Goal: Task Accomplishment & Management: Manage account settings

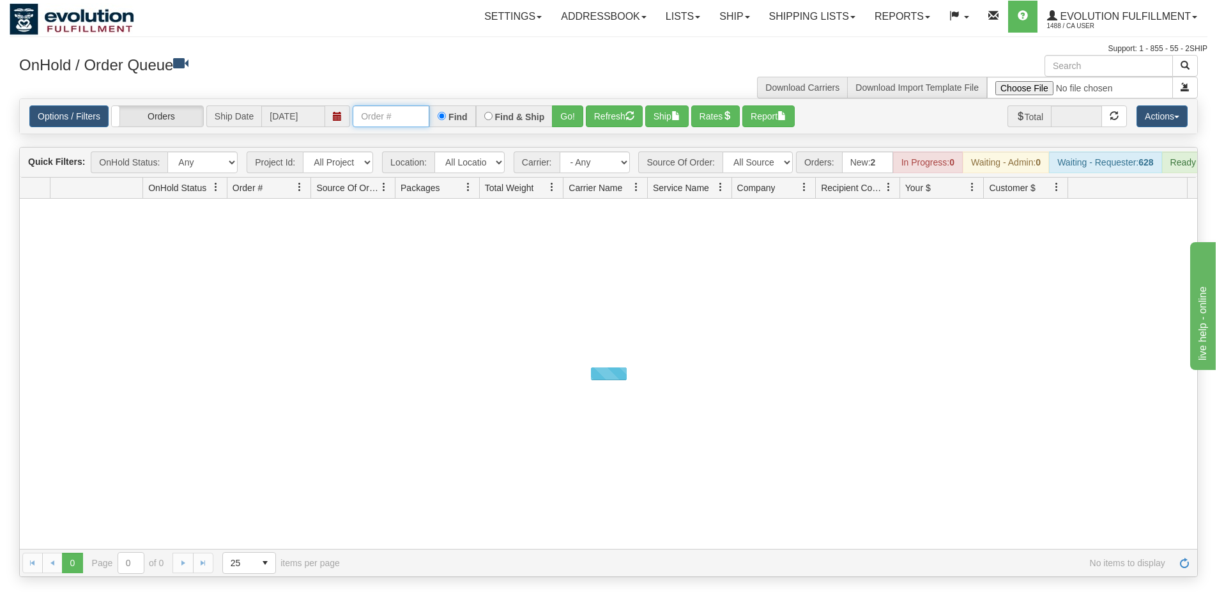
click at [396, 125] on input "text" at bounding box center [391, 116] width 77 height 22
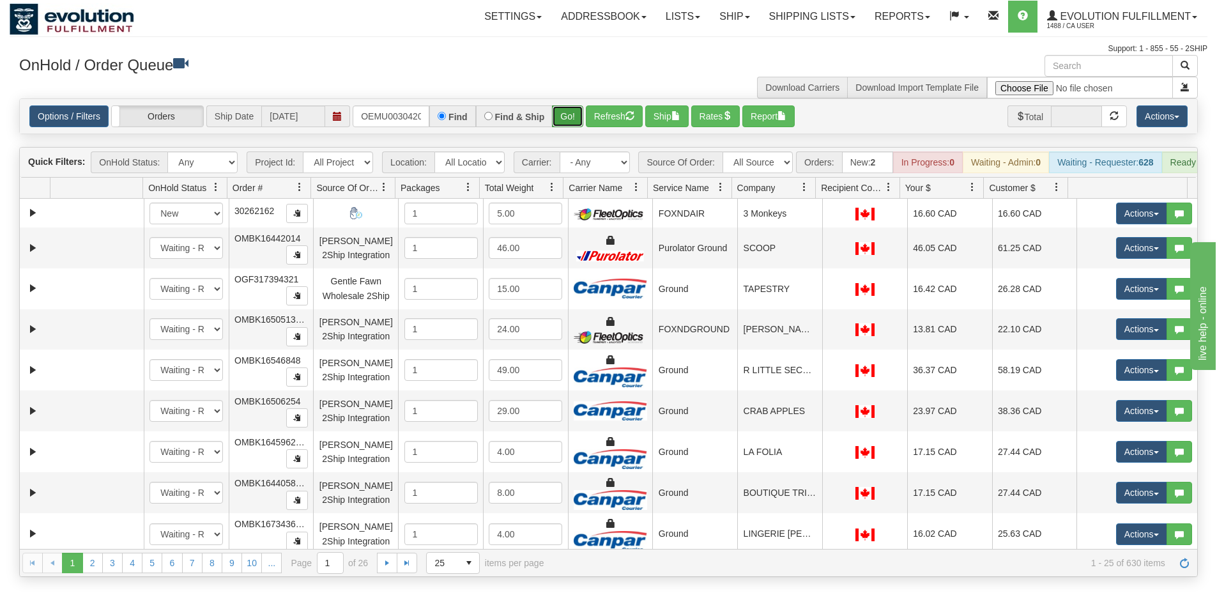
click at [566, 126] on button "Go!" at bounding box center [567, 116] width 31 height 22
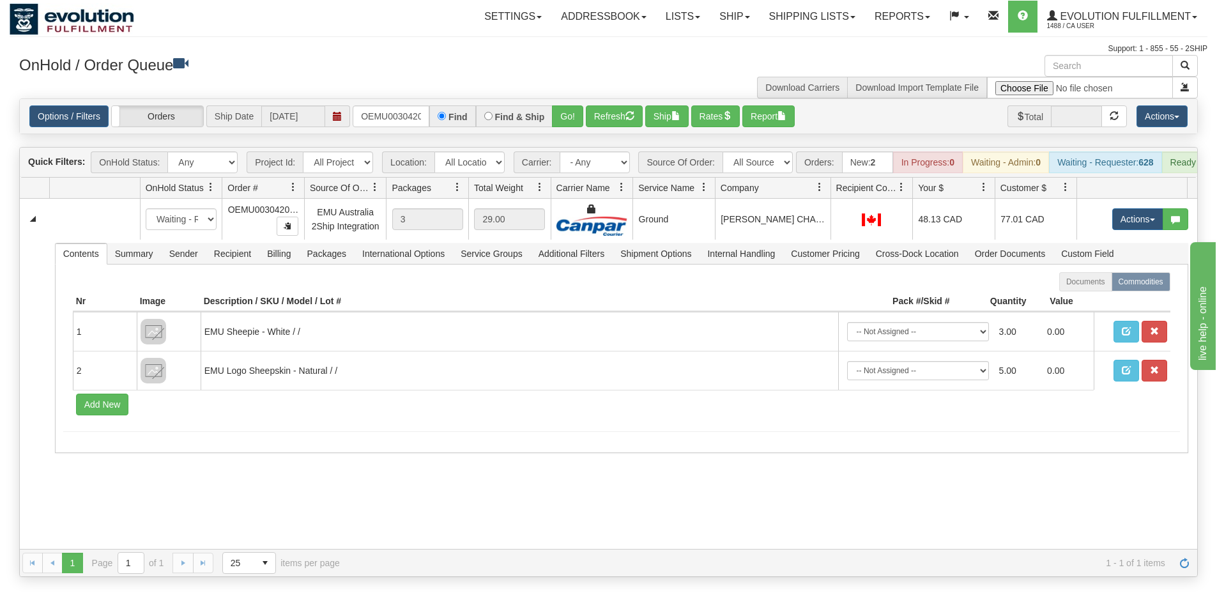
drag, startPoint x: 814, startPoint y: 194, endPoint x: 821, endPoint y: 193, distance: 7.1
click at [821, 193] on div "Id Location Request Id Reply Id OnHold Status Order # Source Of Order Packages …" at bounding box center [603, 188] width 1167 height 20
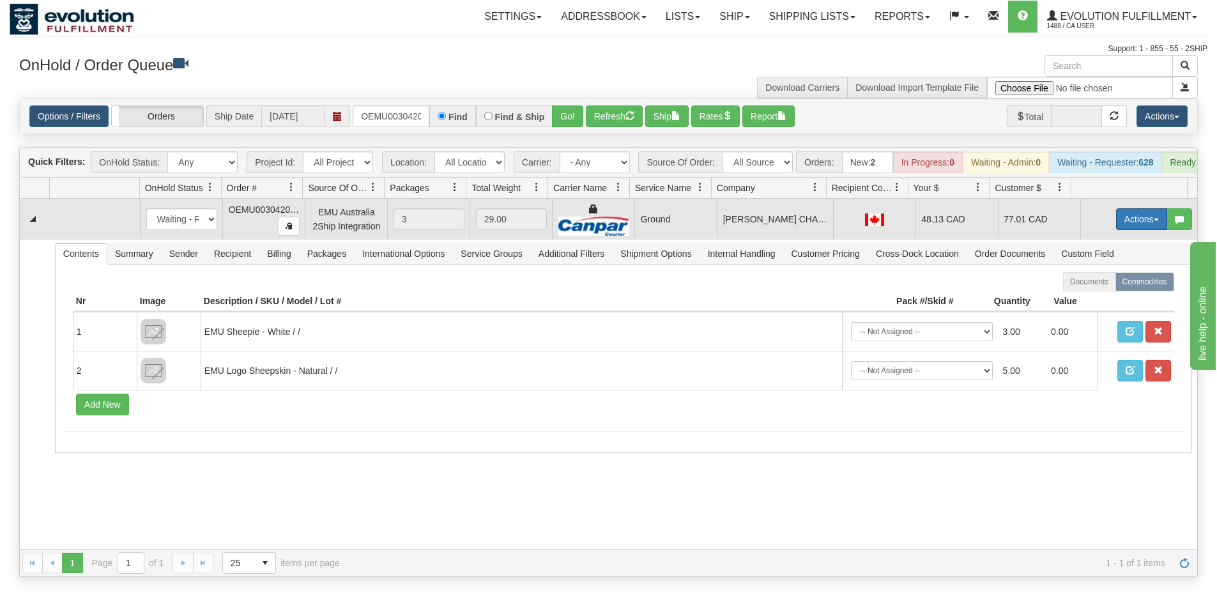
click at [1122, 225] on button "Actions" at bounding box center [1141, 219] width 51 height 22
click at [1091, 298] on span "Ship" at bounding box center [1090, 293] width 27 height 10
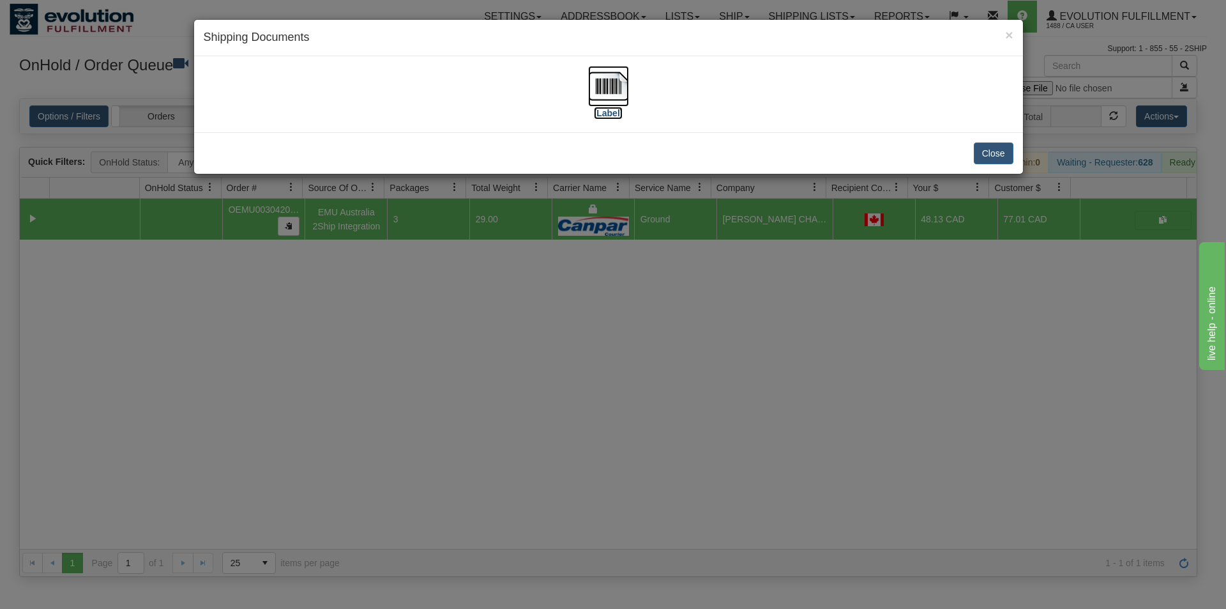
click at [606, 75] on img at bounding box center [608, 86] width 41 height 41
drag, startPoint x: 736, startPoint y: 380, endPoint x: 740, endPoint y: 360, distance: 20.8
click at [737, 379] on div "× Shipping Documents [Label] Close" at bounding box center [613, 304] width 1226 height 609
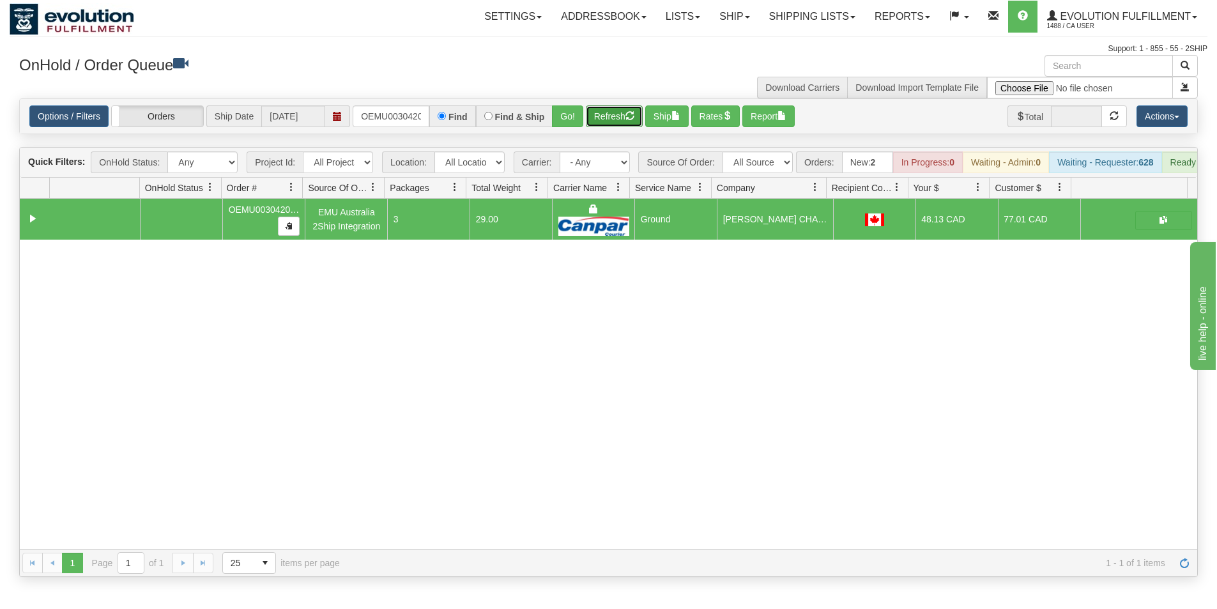
click at [614, 121] on button "Refresh" at bounding box center [614, 116] width 57 height 22
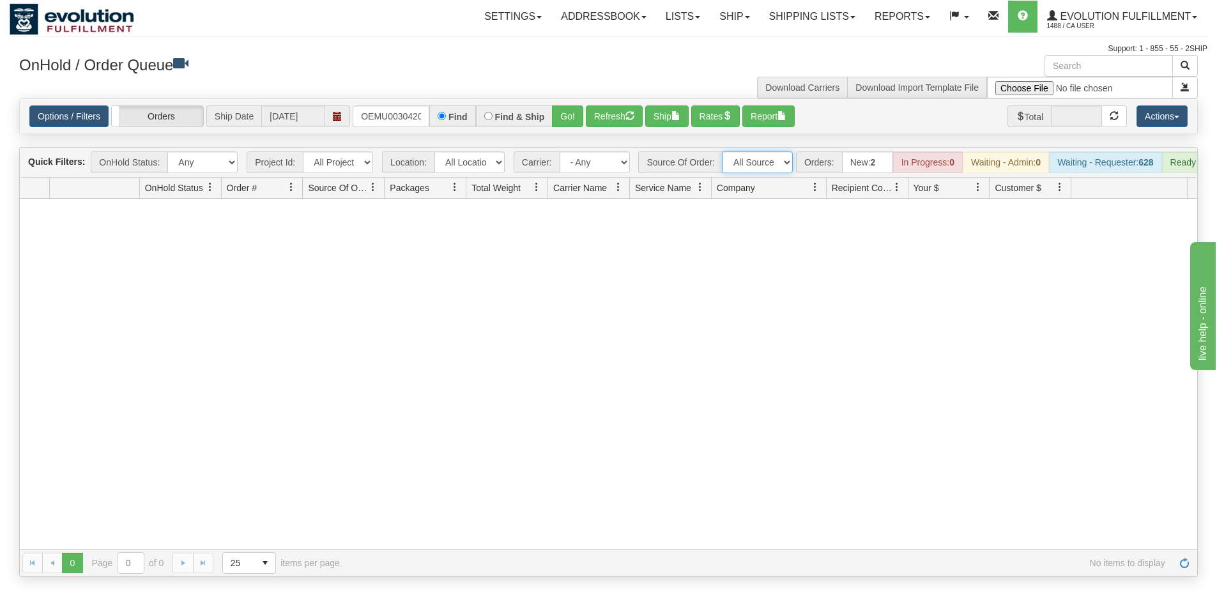
click at [748, 156] on select "All Sources AirBlaster 2Ship Integration Ambler Apparel 2Ship Integration BC [M…" at bounding box center [757, 162] width 70 height 22
click at [561, 268] on div at bounding box center [608, 374] width 1177 height 350
click at [404, 116] on input "OEMU0030420002" at bounding box center [391, 116] width 77 height 22
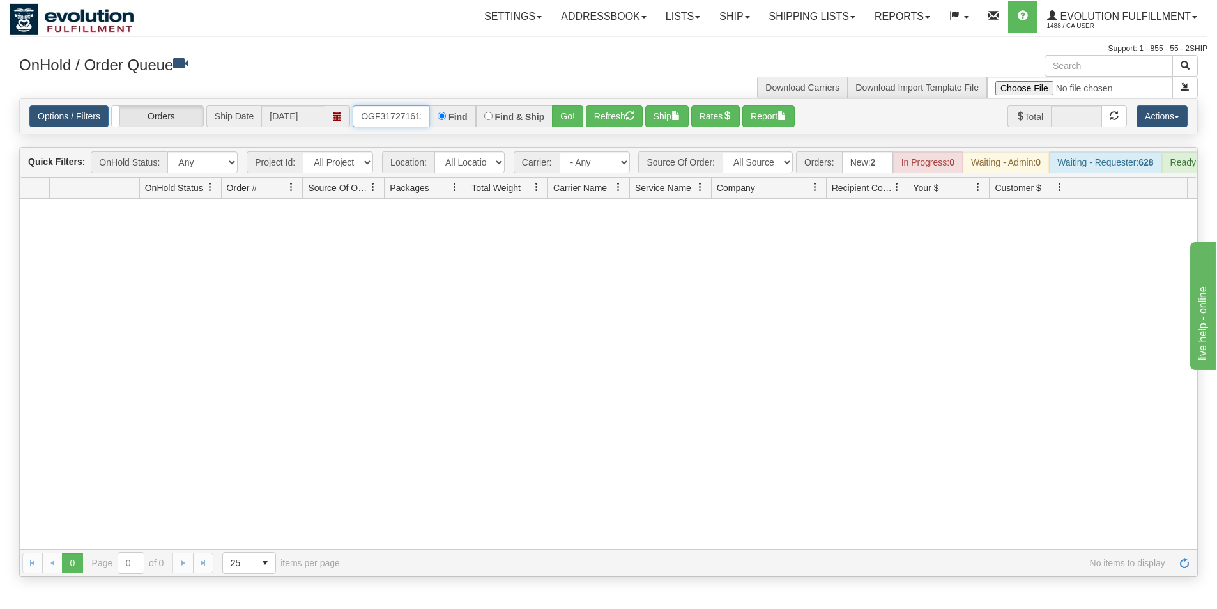
type input "OGF317271612"
click at [588, 113] on button "Refresh" at bounding box center [614, 116] width 57 height 22
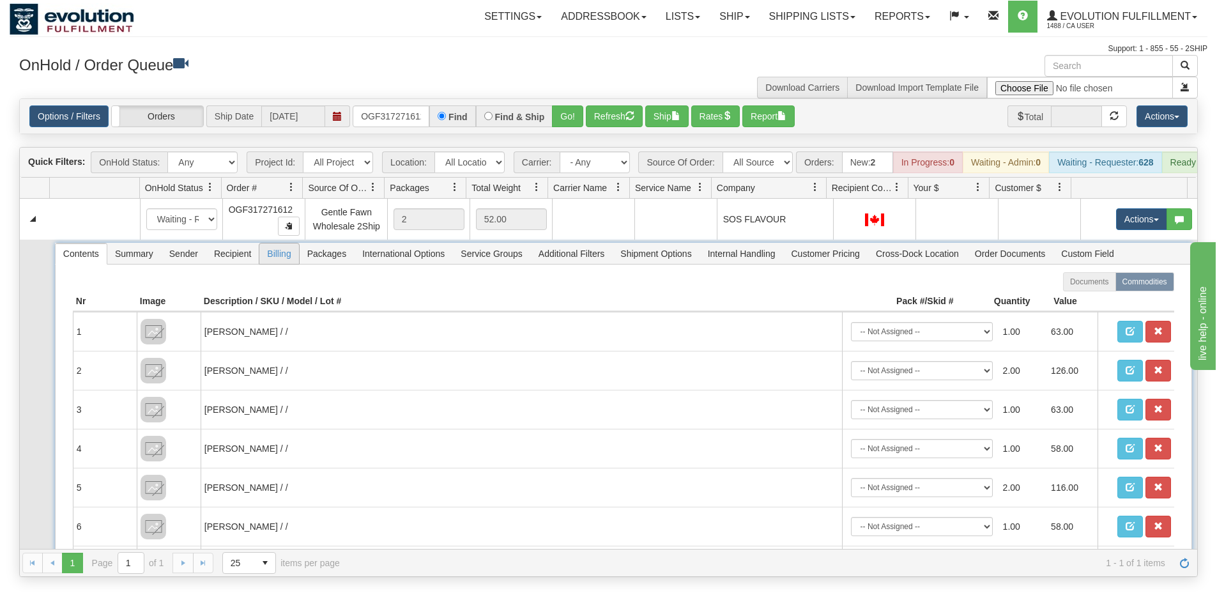
click at [268, 261] on span "Billing" at bounding box center [278, 253] width 39 height 20
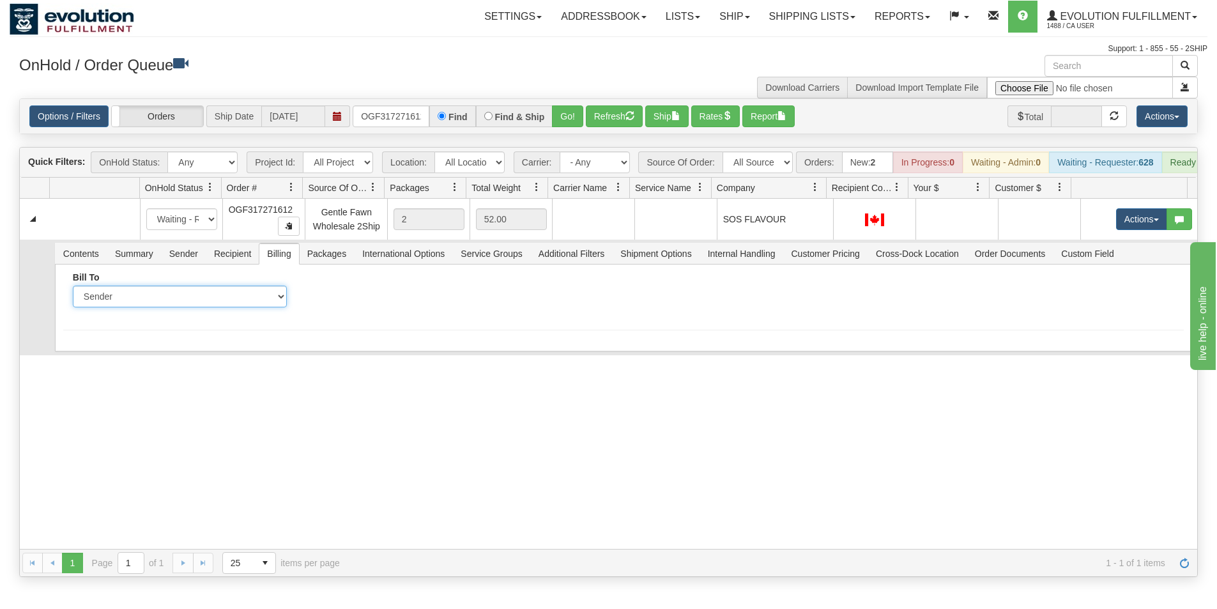
click at [184, 307] on select "Sender Recipient Third Party Collect" at bounding box center [180, 296] width 214 height 22
select select "2"
click at [73, 295] on select "Sender Recipient Third Party Collect" at bounding box center [180, 296] width 214 height 22
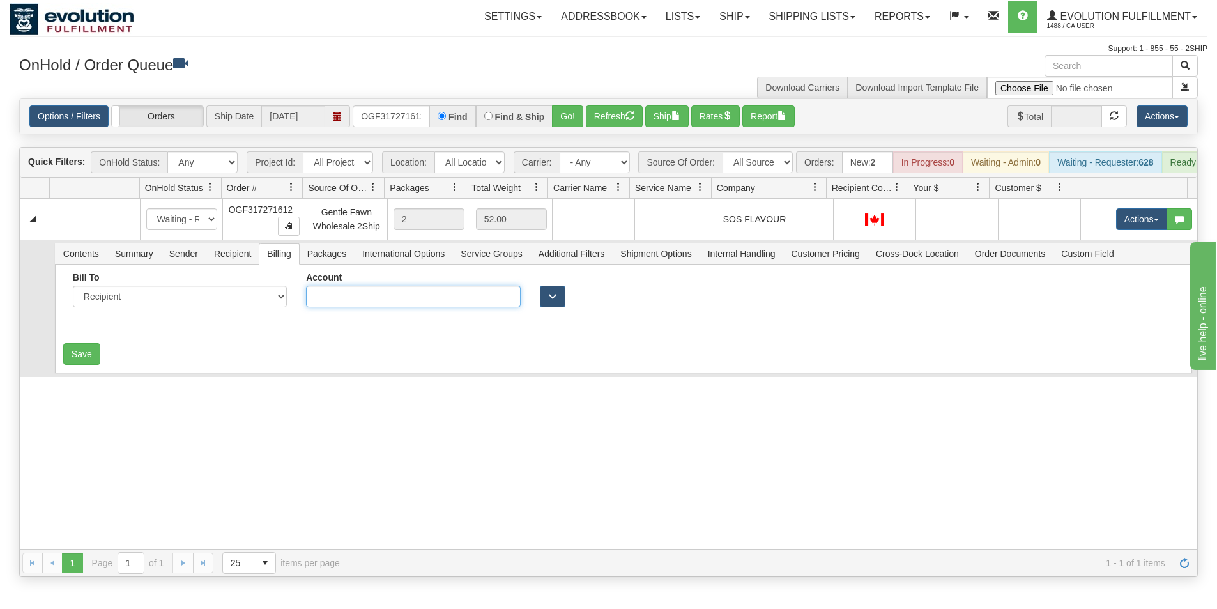
click at [337, 307] on input "Account" at bounding box center [413, 296] width 214 height 22
click at [347, 307] on input "86751517" at bounding box center [413, 296] width 214 height 22
type input "8675157"
click at [87, 358] on button "Save" at bounding box center [81, 354] width 37 height 22
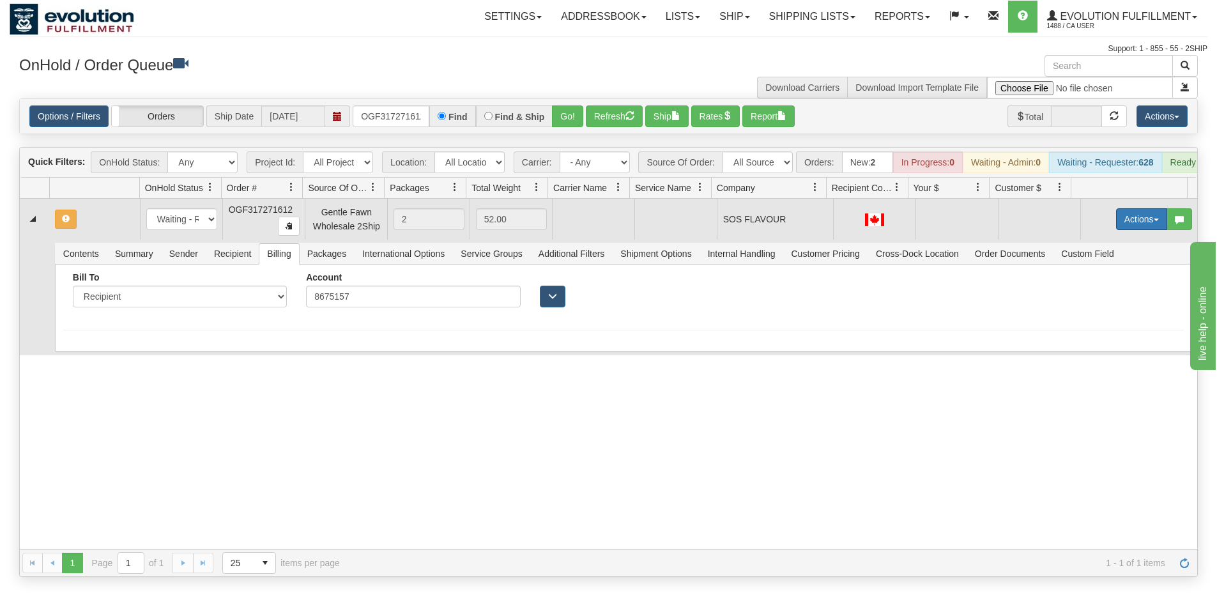
click at [1141, 225] on button "Actions" at bounding box center [1141, 219] width 51 height 22
click at [1105, 282] on span "Rate All Services" at bounding box center [1115, 276] width 77 height 10
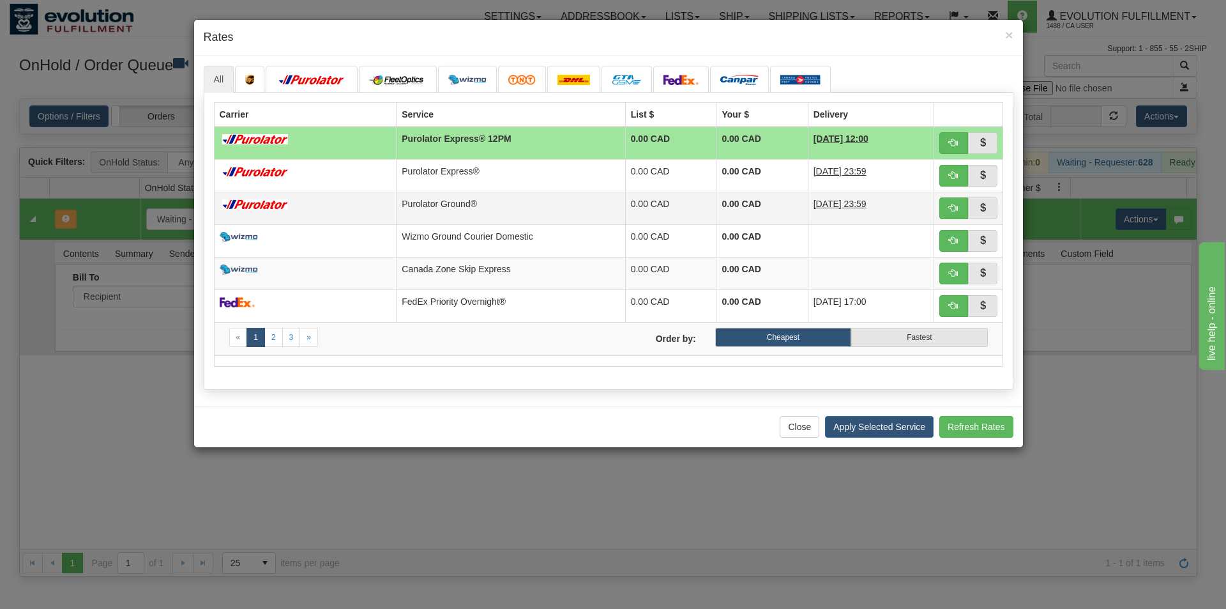
click at [370, 216] on td at bounding box center [305, 208] width 183 height 33
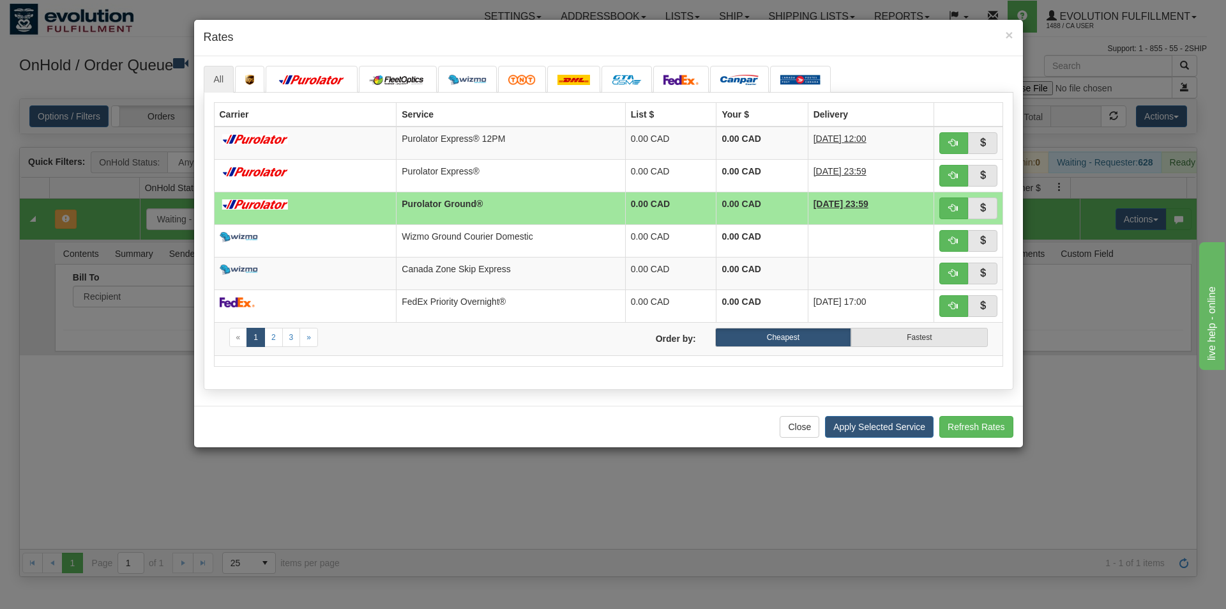
click at [859, 414] on div "Close Apply Selected Service Refresh Rates" at bounding box center [608, 427] width 829 height 42
click at [859, 422] on button "Apply Selected Service" at bounding box center [879, 427] width 109 height 22
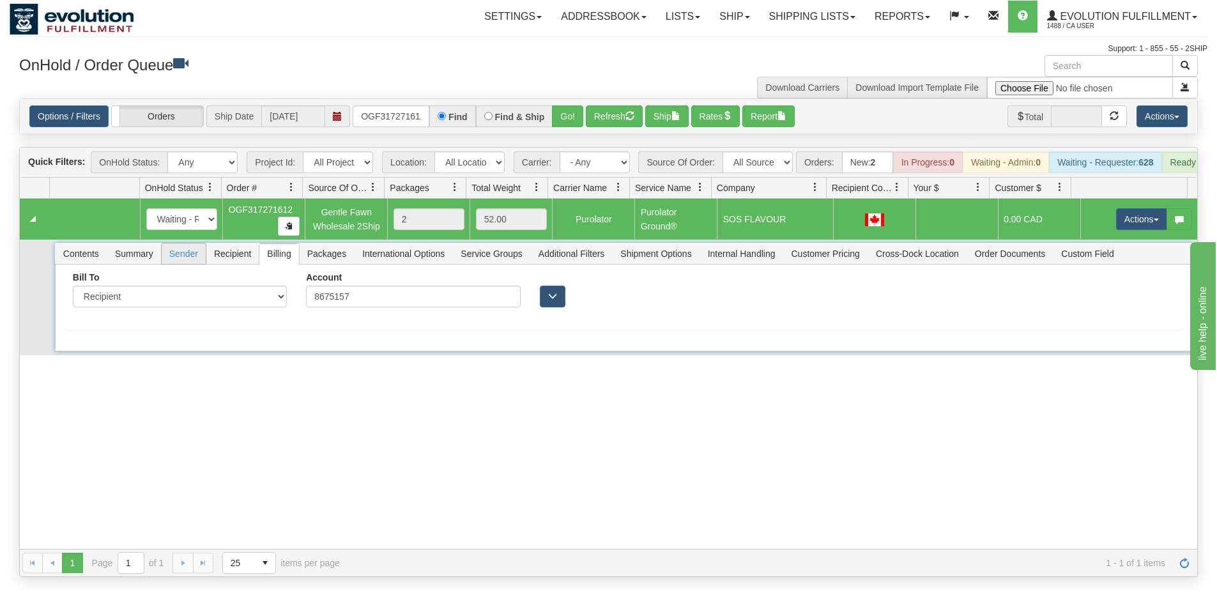
click at [183, 264] on span "Sender" at bounding box center [184, 253] width 44 height 20
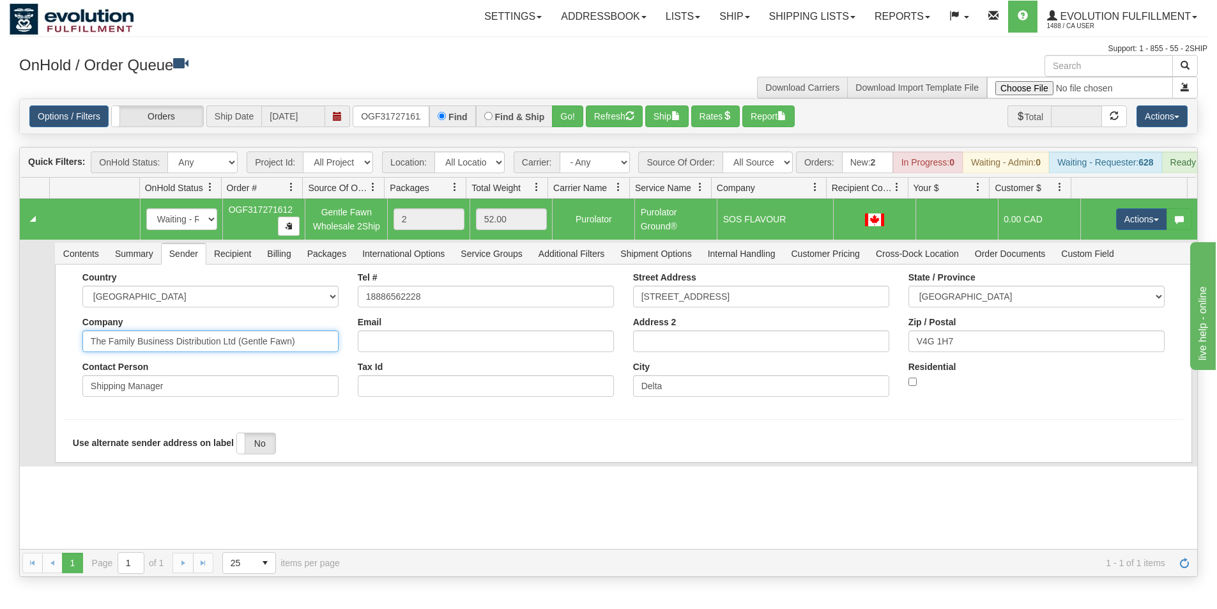
drag, startPoint x: 307, startPoint y: 353, endPoint x: 178, endPoint y: 390, distance: 134.2
click at [178, 390] on div "Country [GEOGRAPHIC_DATA] [GEOGRAPHIC_DATA] [GEOGRAPHIC_DATA] [GEOGRAPHIC_DATA]…" at bounding box center [210, 339] width 275 height 134
type input "The Family Business"
click at [133, 462] on div "Country [GEOGRAPHIC_DATA] [GEOGRAPHIC_DATA] [GEOGRAPHIC_DATA] [GEOGRAPHIC_DATA]…" at bounding box center [623, 363] width 1137 height 198
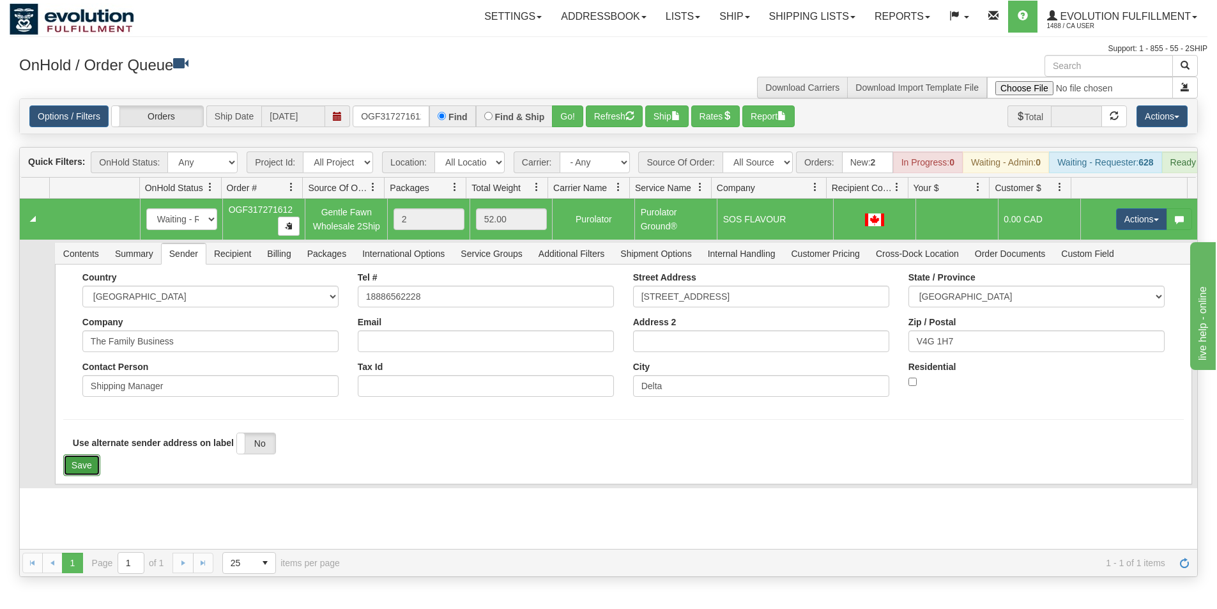
click at [77, 471] on button "Save" at bounding box center [81, 465] width 37 height 22
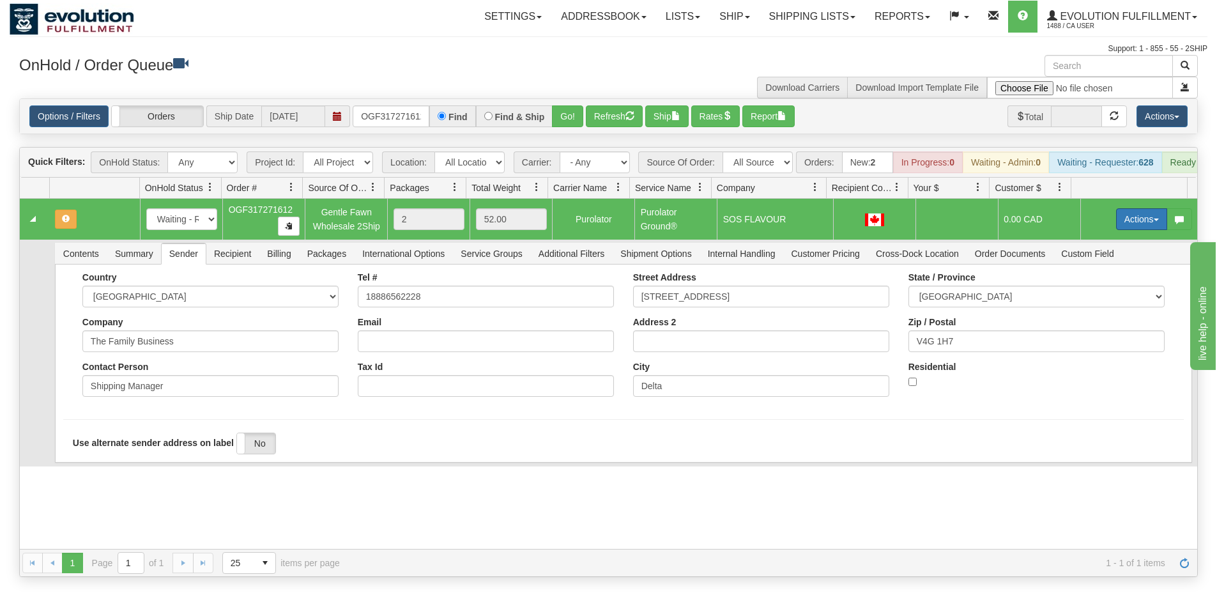
click at [1142, 227] on button "Actions" at bounding box center [1141, 219] width 51 height 22
click at [1077, 298] on span "Ship" at bounding box center [1090, 293] width 27 height 10
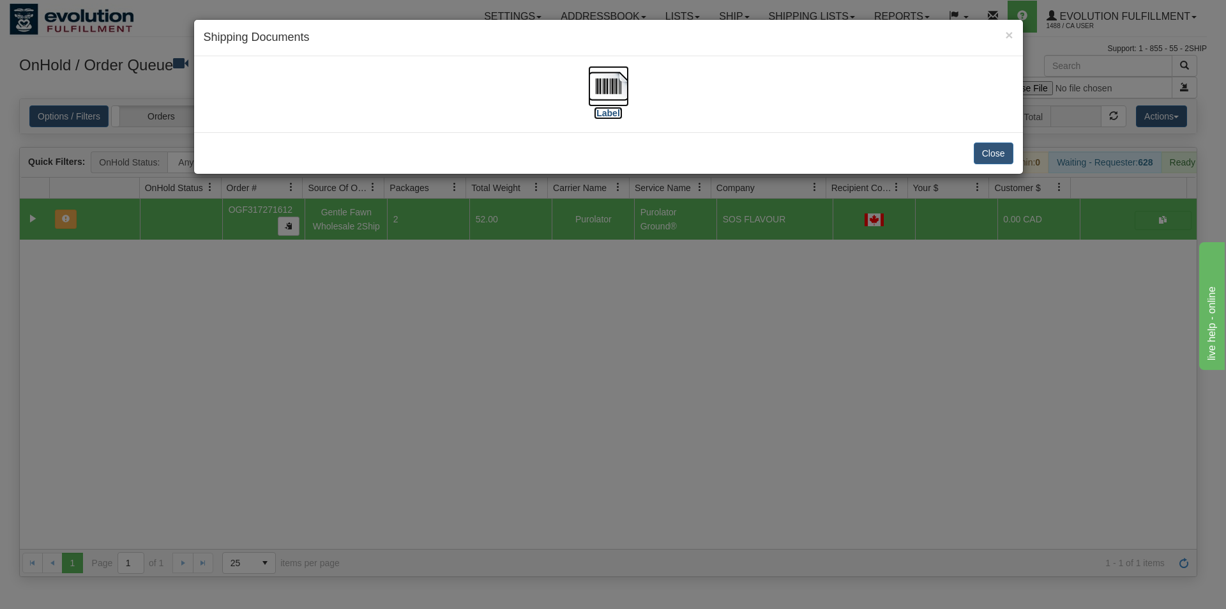
click at [615, 82] on img at bounding box center [608, 86] width 41 height 41
click at [811, 372] on div "× Shipping Documents [Label] Close" at bounding box center [613, 304] width 1226 height 609
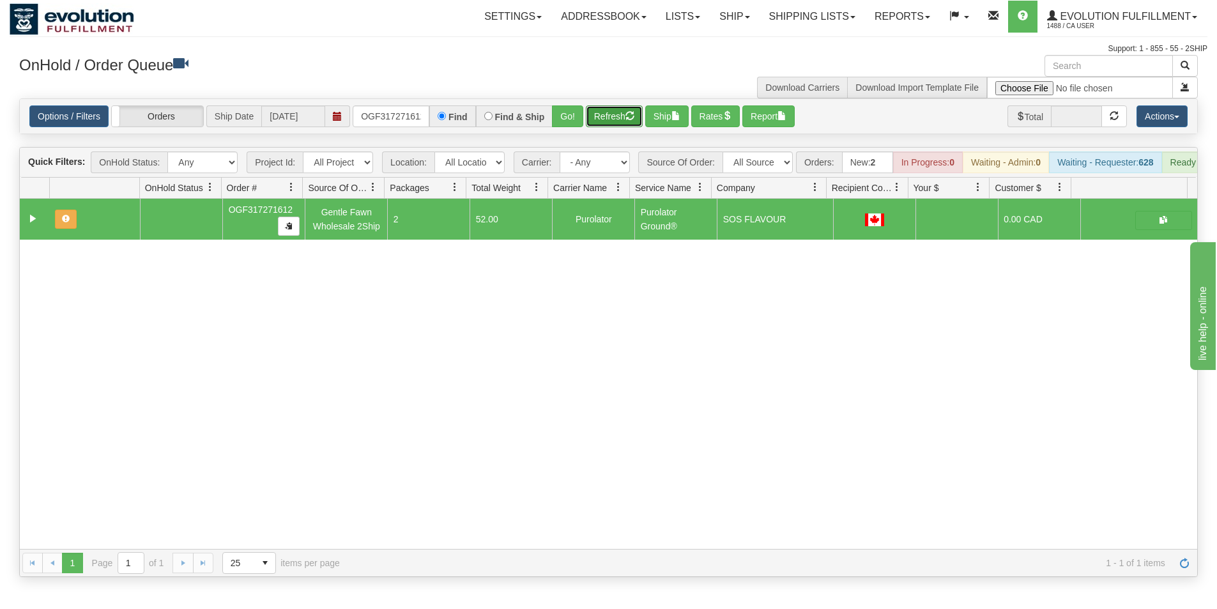
click at [626, 116] on button "Refresh" at bounding box center [614, 116] width 57 height 22
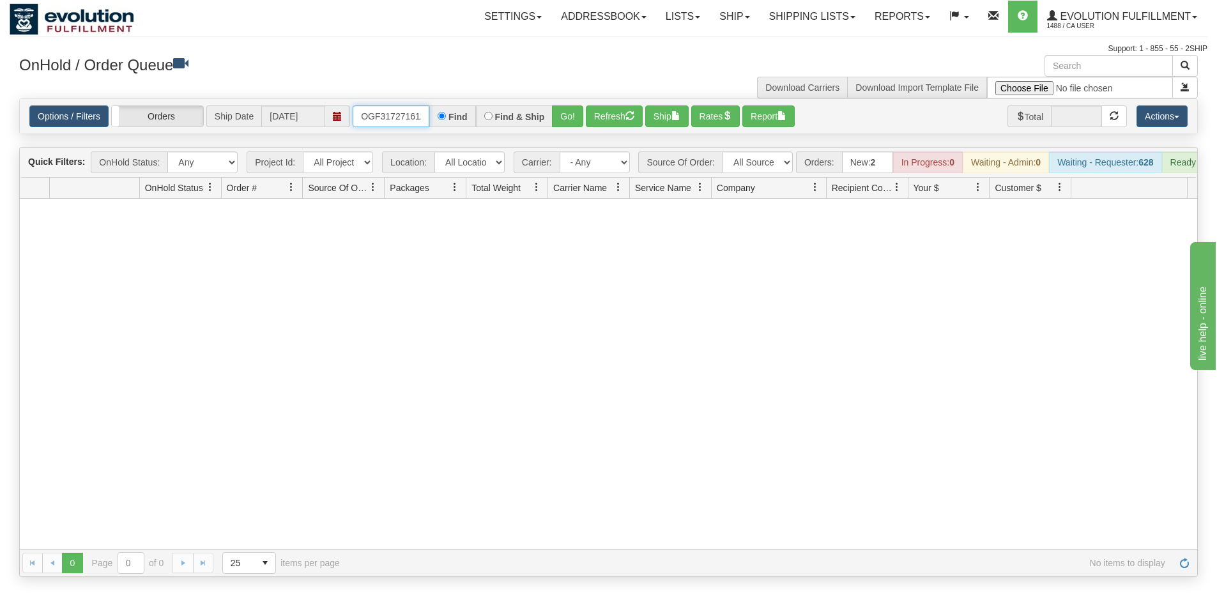
scroll to position [0, 4]
drag, startPoint x: 361, startPoint y: 117, endPoint x: 480, endPoint y: 105, distance: 118.7
click at [478, 111] on div "OGF317271612 Find Find & Ship Go!" at bounding box center [468, 116] width 231 height 22
type input "OGF317395793"
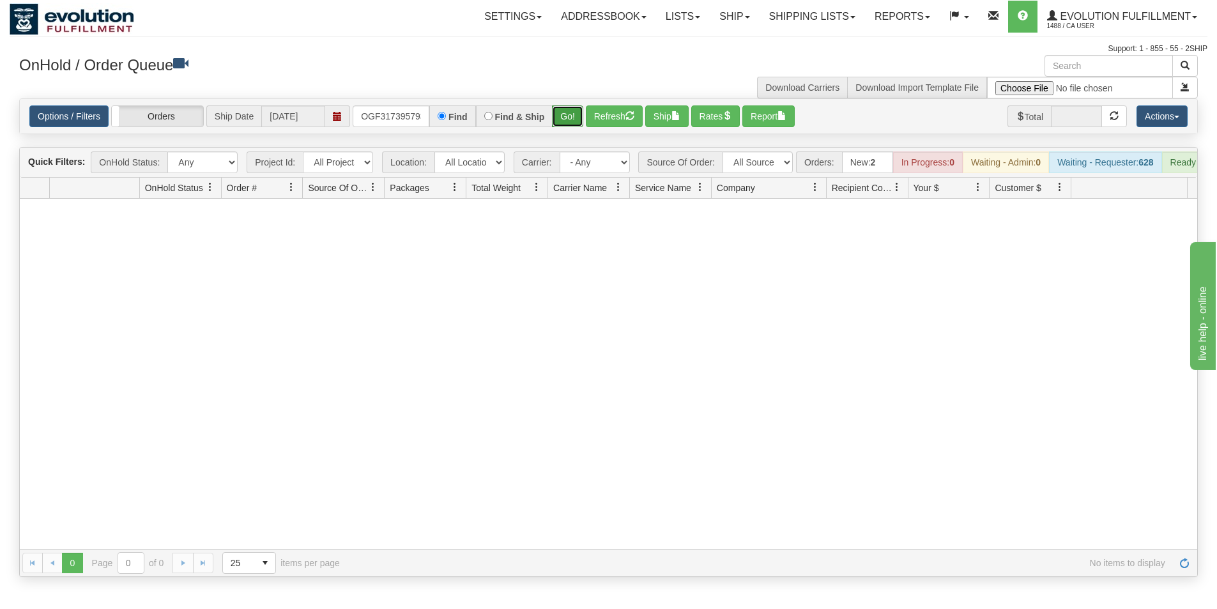
click at [572, 118] on button "Go!" at bounding box center [567, 116] width 31 height 22
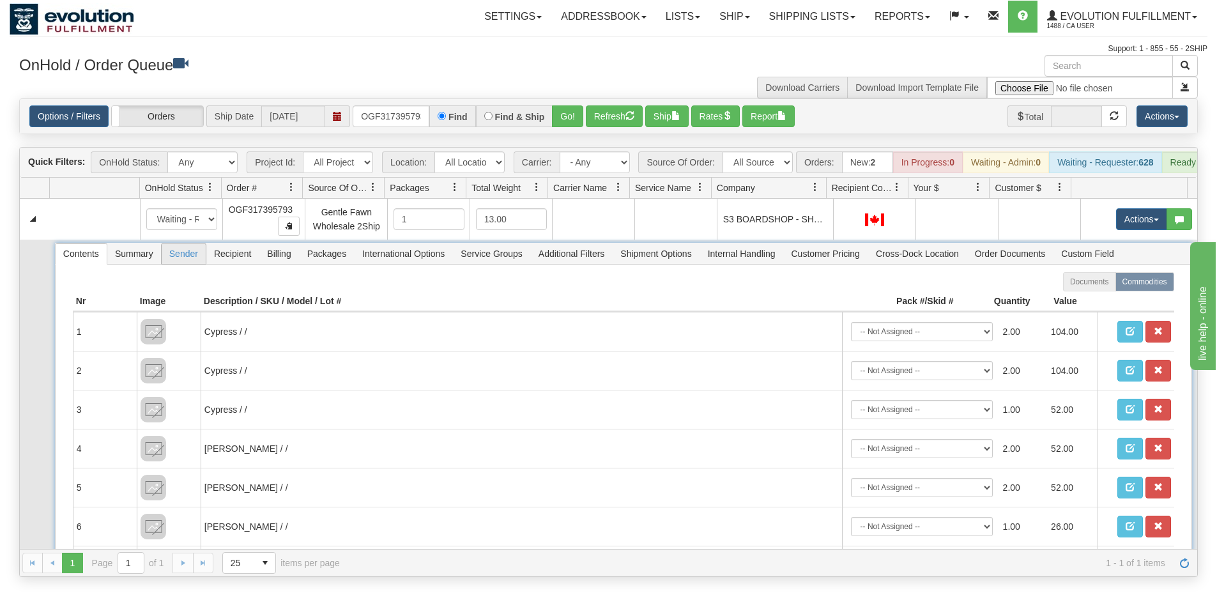
click at [175, 264] on span "Sender" at bounding box center [184, 253] width 44 height 20
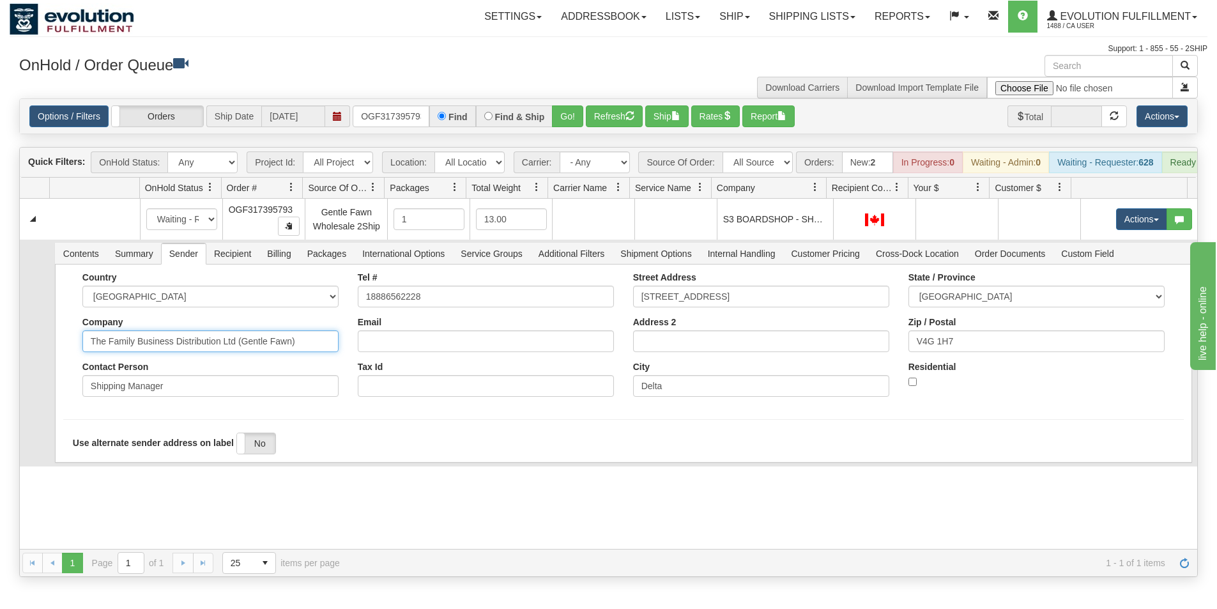
drag, startPoint x: 174, startPoint y: 348, endPoint x: 323, endPoint y: 347, distance: 148.8
click at [323, 347] on input "The Family Business Distribution Ltd (Gentle Fawn)" at bounding box center [210, 341] width 256 height 22
type input "The Family Business"
click at [63, 368] on div "Country [GEOGRAPHIC_DATA] [GEOGRAPHIC_DATA] [GEOGRAPHIC_DATA] [GEOGRAPHIC_DATA]…" at bounding box center [623, 363] width 1137 height 198
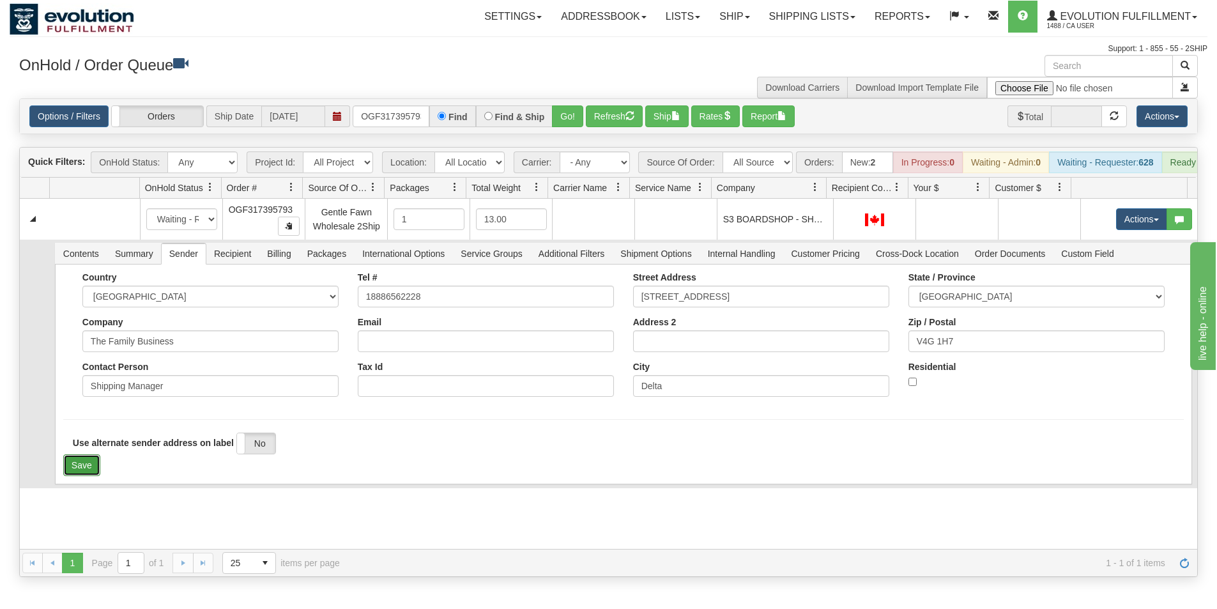
click at [79, 471] on button "Save" at bounding box center [81, 465] width 37 height 22
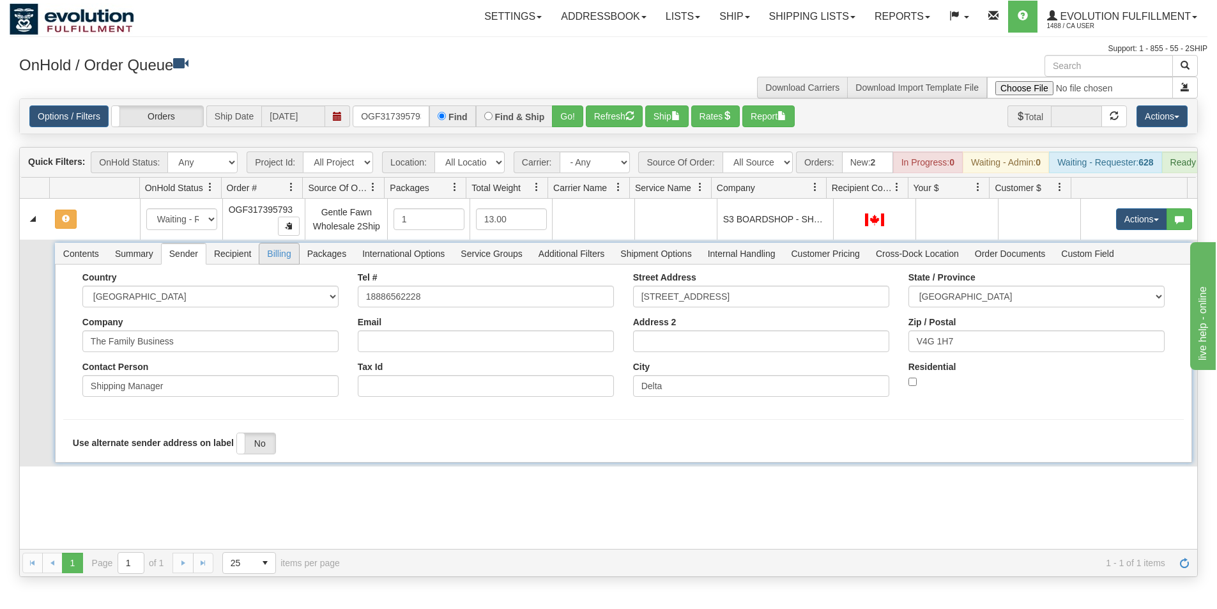
click at [274, 262] on span "Billing" at bounding box center [278, 253] width 39 height 20
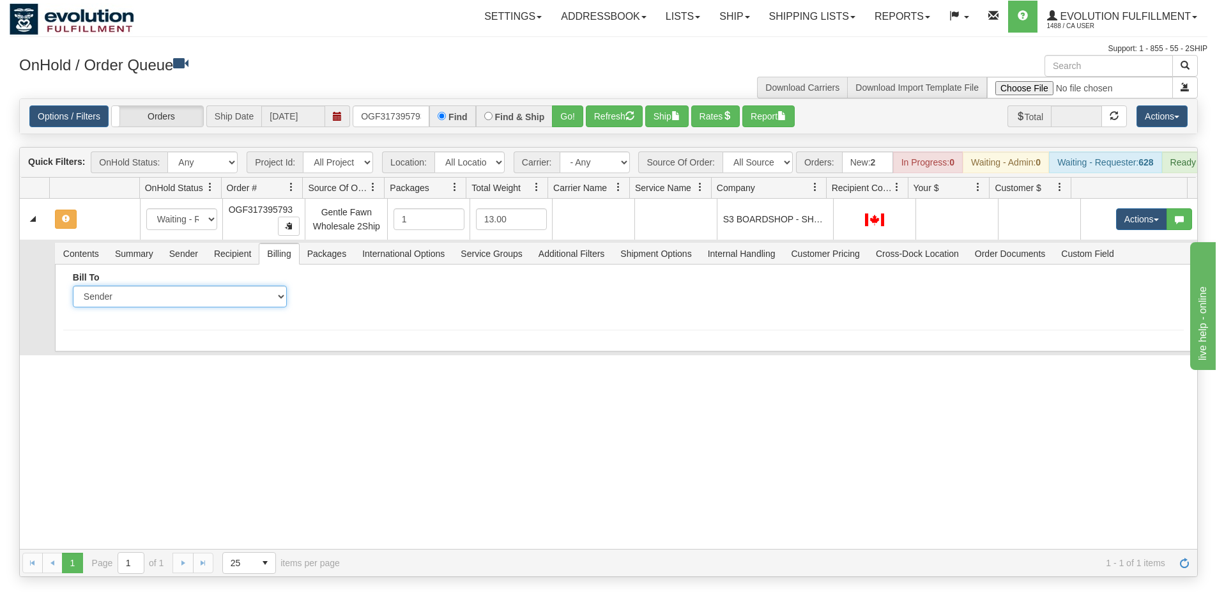
click at [194, 305] on select "Sender Recipient Third Party Collect" at bounding box center [180, 296] width 214 height 22
select select "2"
click at [73, 295] on select "Sender Recipient Third Party Collect" at bounding box center [180, 296] width 214 height 22
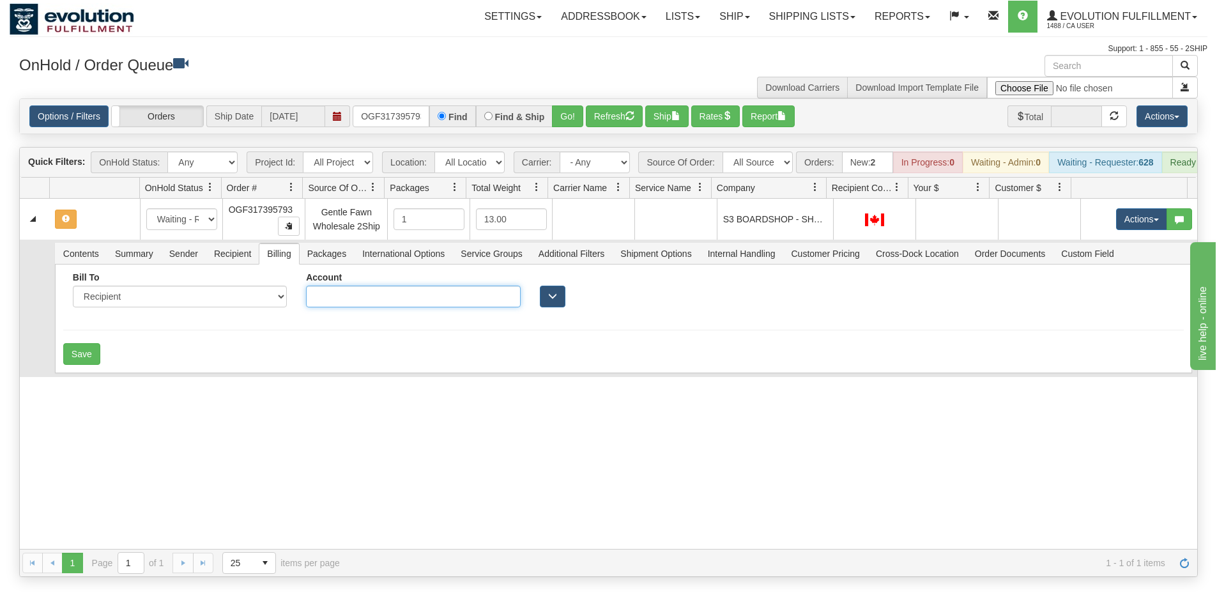
click at [351, 307] on input "Account" at bounding box center [413, 296] width 214 height 22
type input "2150207"
click at [86, 360] on button "Save" at bounding box center [81, 354] width 37 height 22
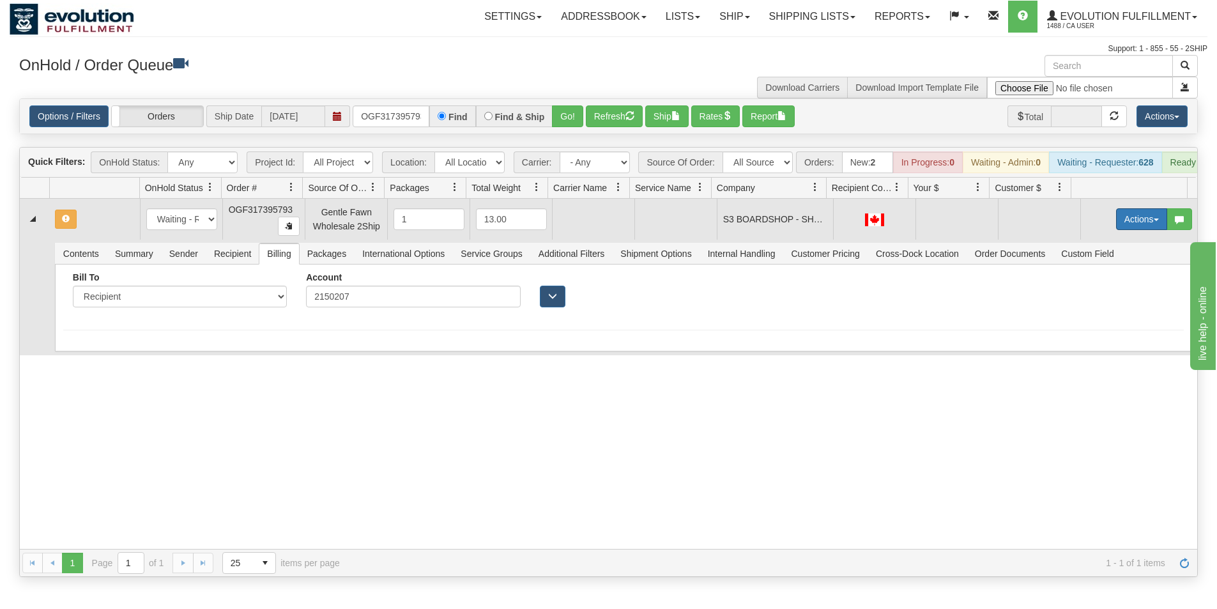
click at [1130, 224] on button "Actions" at bounding box center [1141, 219] width 51 height 22
click at [1106, 282] on span "Rate All Services" at bounding box center [1115, 276] width 77 height 10
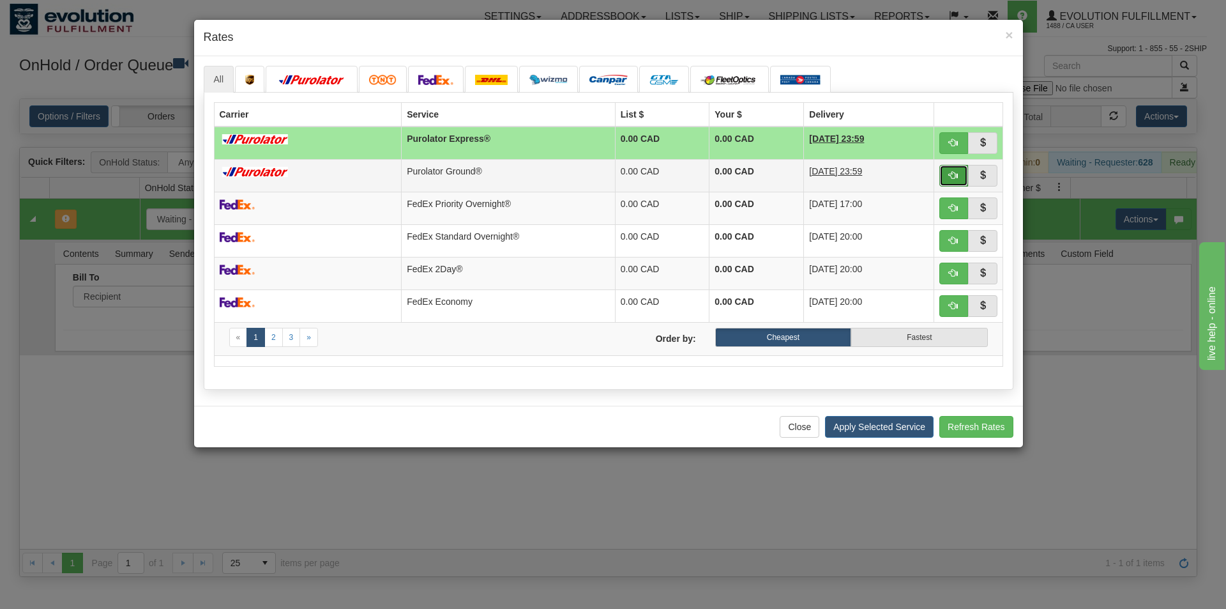
click at [953, 172] on span "button" at bounding box center [953, 175] width 9 height 9
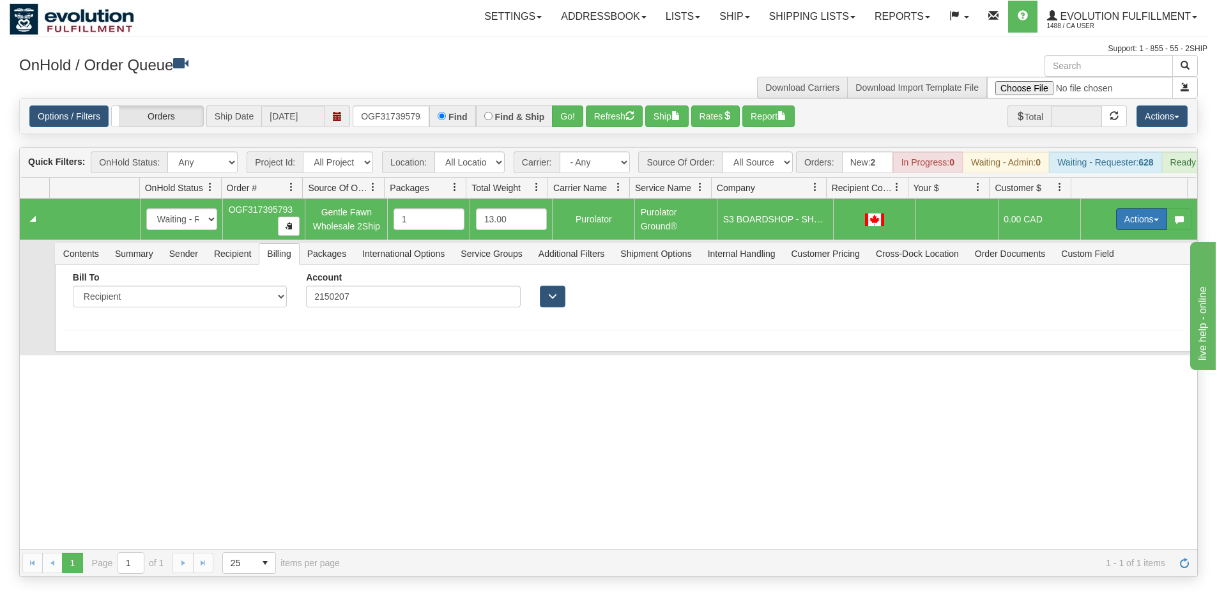
click at [1121, 230] on button "Actions" at bounding box center [1141, 219] width 51 height 22
click at [1088, 298] on span "Ship" at bounding box center [1090, 293] width 27 height 10
click at [215, 263] on span "Recipient" at bounding box center [232, 253] width 52 height 20
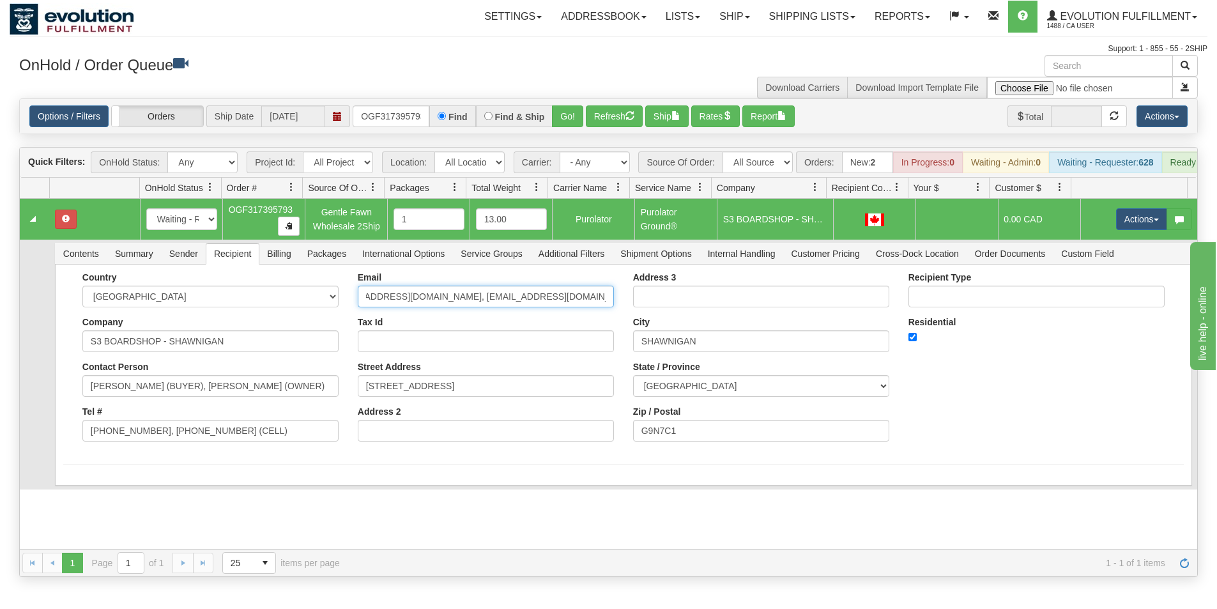
scroll to position [0, 119]
drag, startPoint x: 475, startPoint y: 308, endPoint x: 611, endPoint y: 315, distance: 136.2
click at [611, 315] on div "Email [EMAIL_ADDRESS][DOMAIN_NAME], [EMAIL_ADDRESS][DOMAIN_NAME]; [EMAIL_ADDRES…" at bounding box center [485, 361] width 275 height 179
type input "[EMAIL_ADDRESS][DOMAIN_NAME]"
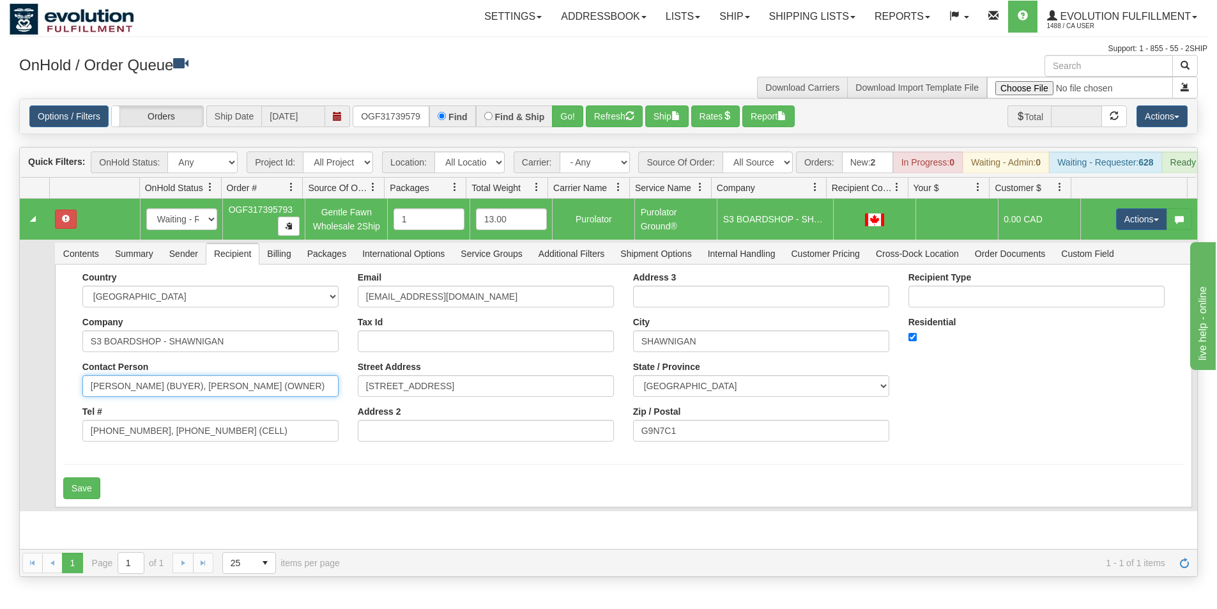
scroll to position [0, 19]
drag, startPoint x: 204, startPoint y: 397, endPoint x: 357, endPoint y: 406, distance: 152.9
click at [357, 406] on div "Country [GEOGRAPHIC_DATA] [GEOGRAPHIC_DATA] [GEOGRAPHIC_DATA] [GEOGRAPHIC_DATA]…" at bounding box center [623, 361] width 1120 height 179
drag, startPoint x: 218, startPoint y: 406, endPoint x: 168, endPoint y: 409, distance: 50.6
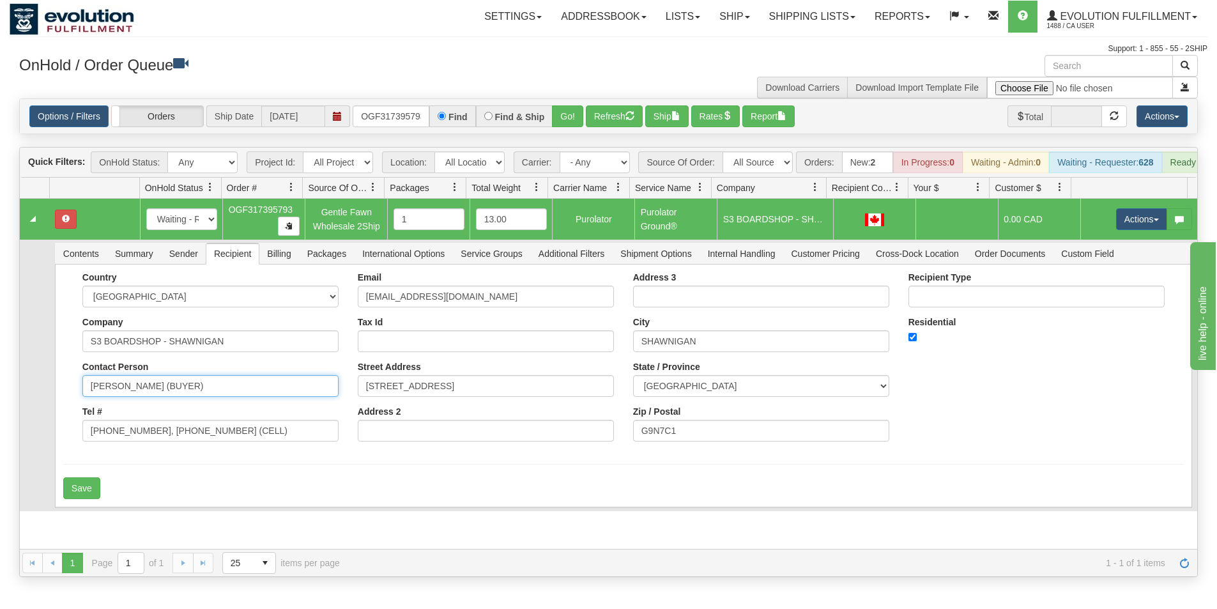
click at [168, 409] on div "Country [GEOGRAPHIC_DATA] [GEOGRAPHIC_DATA] [GEOGRAPHIC_DATA] [GEOGRAPHIC_DATA]…" at bounding box center [210, 361] width 275 height 179
type input "[PERSON_NAME]"
drag, startPoint x: 153, startPoint y: 441, endPoint x: 357, endPoint y: 461, distance: 205.3
click at [357, 461] on form "Country [GEOGRAPHIC_DATA] [GEOGRAPHIC_DATA] [GEOGRAPHIC_DATA] [GEOGRAPHIC_DATA]…" at bounding box center [623, 385] width 1120 height 227
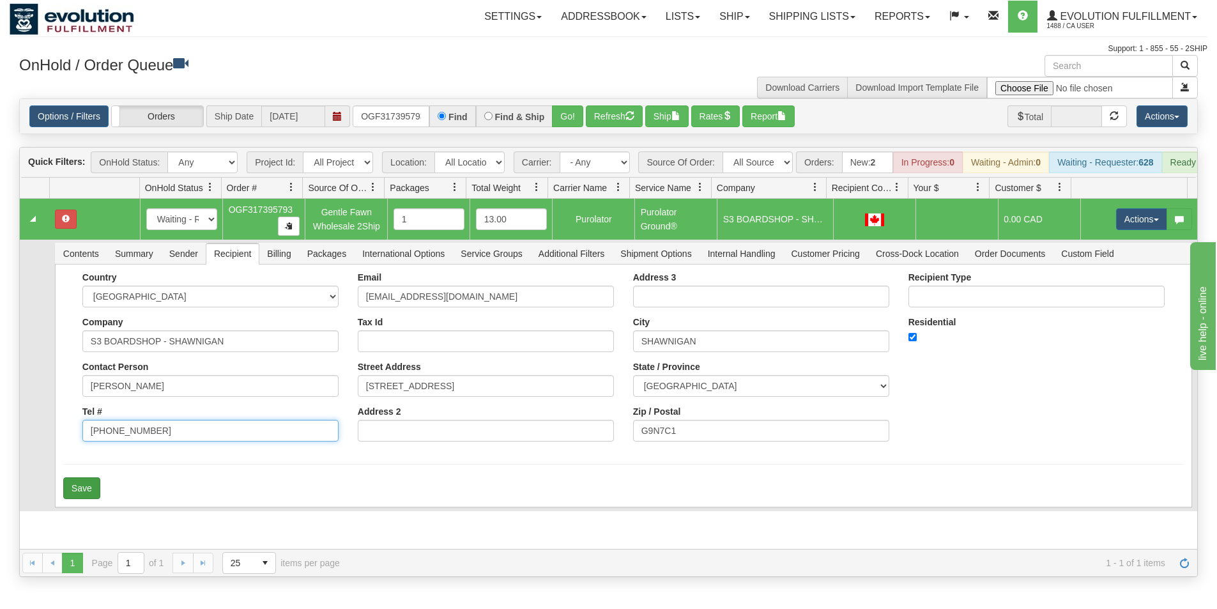
type input "[PHONE_NUMBER]"
click at [82, 499] on button "Save" at bounding box center [81, 488] width 37 height 22
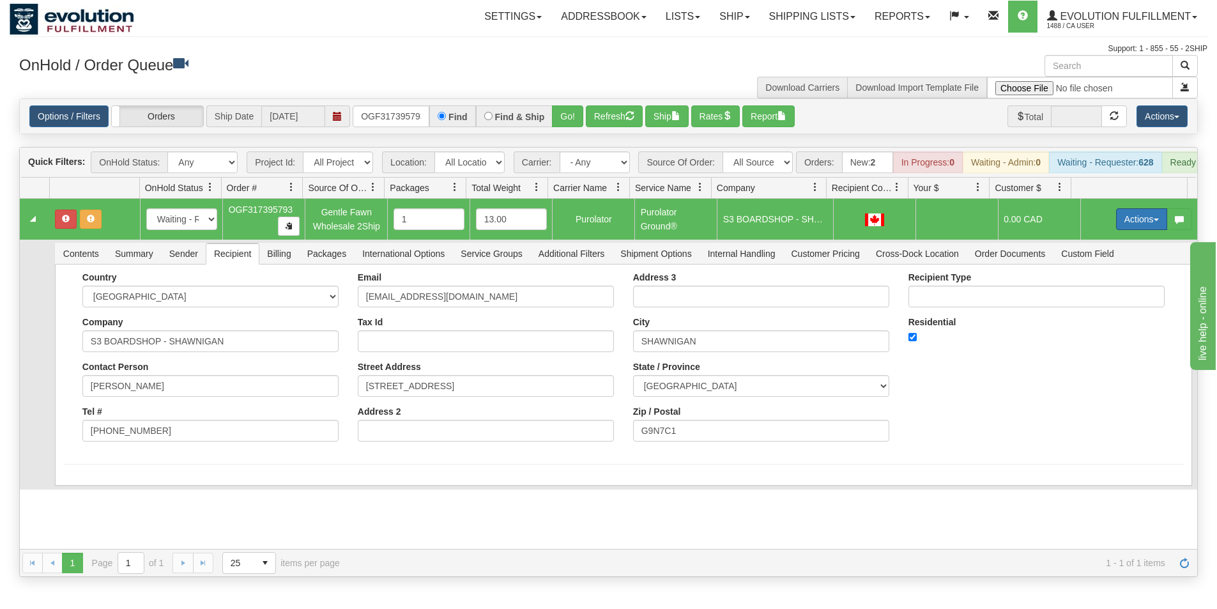
click at [1129, 225] on button "Actions" at bounding box center [1141, 219] width 51 height 22
click at [1097, 301] on link "Ship" at bounding box center [1115, 293] width 102 height 17
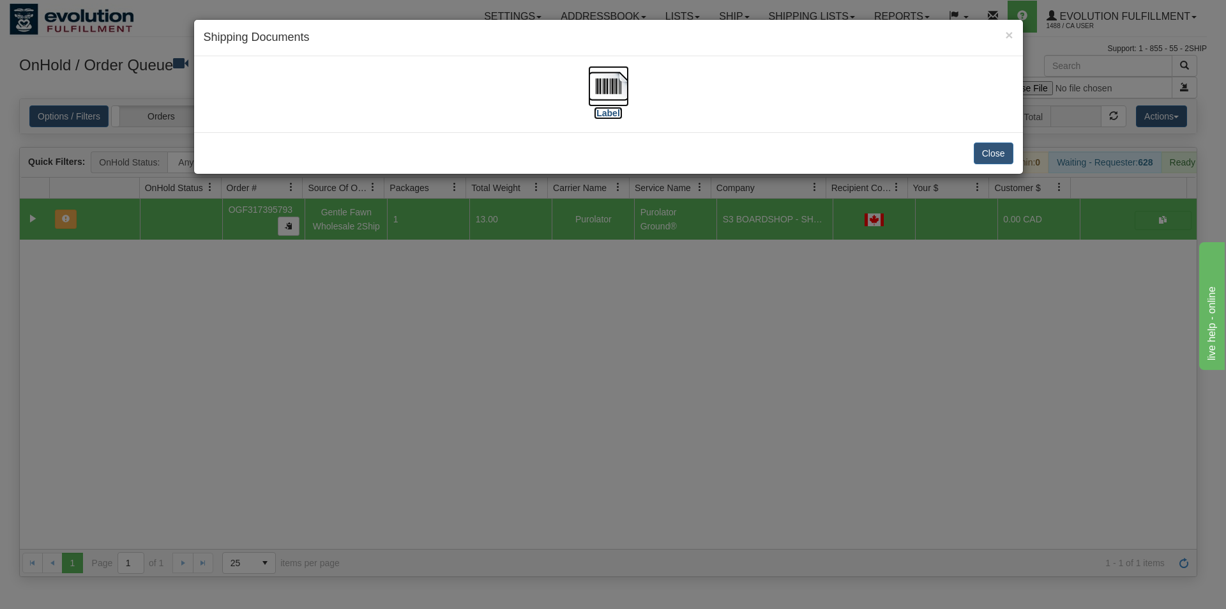
click at [612, 93] on img at bounding box center [608, 86] width 41 height 41
click at [609, 388] on div "× Shipping Documents [Label] Close" at bounding box center [613, 304] width 1226 height 609
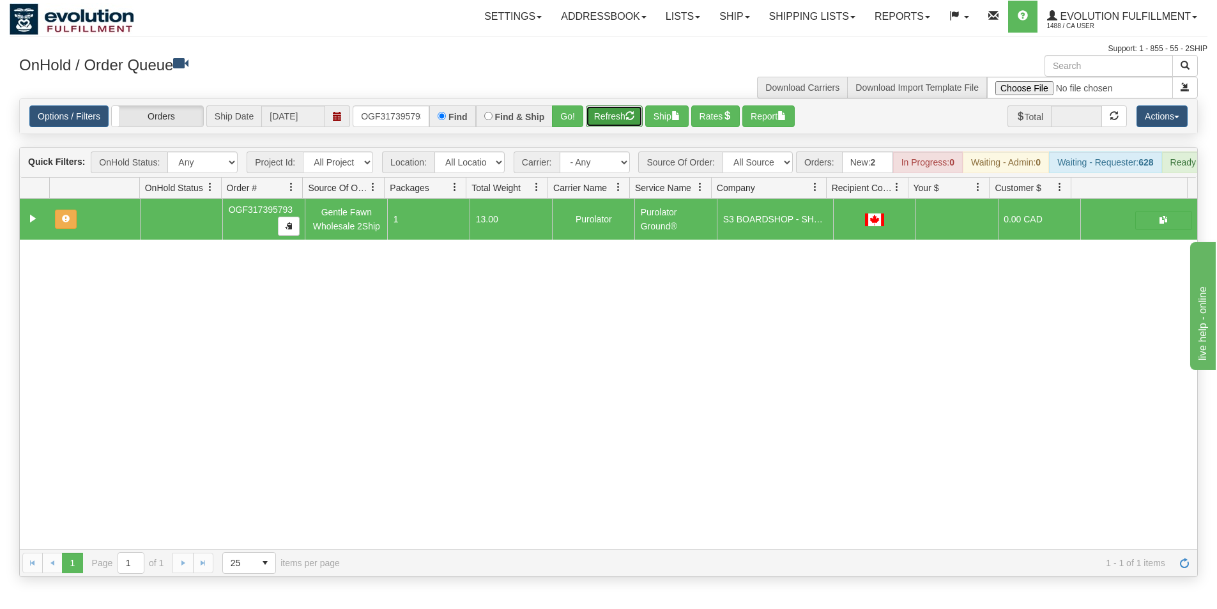
click at [605, 114] on button "Refresh" at bounding box center [614, 116] width 57 height 22
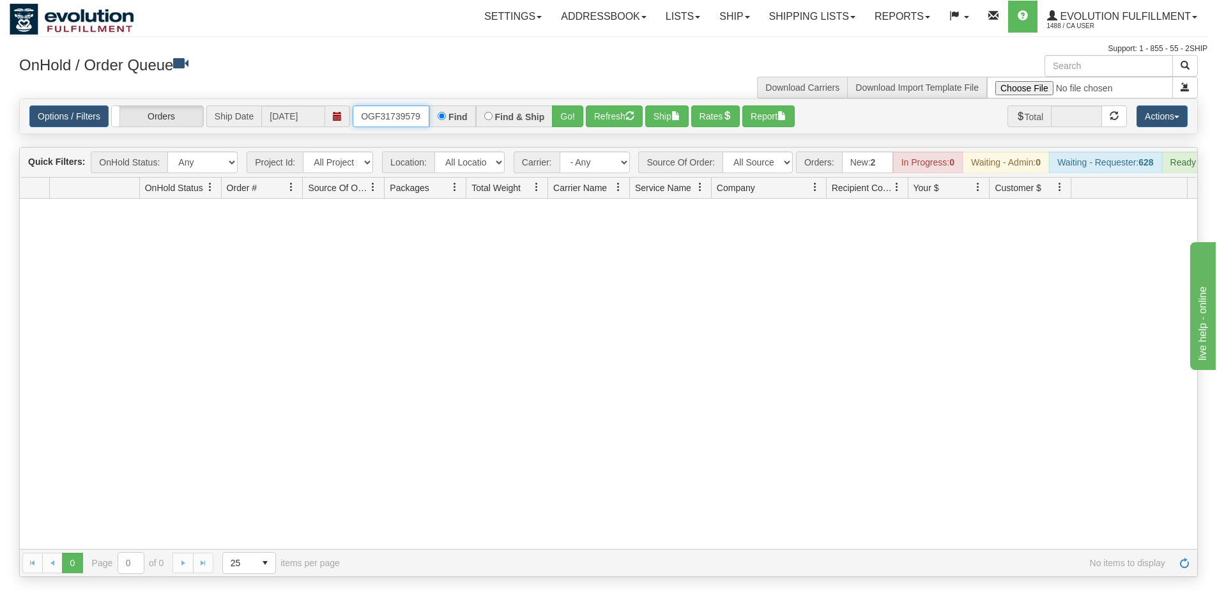
scroll to position [0, 4]
drag, startPoint x: 357, startPoint y: 119, endPoint x: 467, endPoint y: 125, distance: 110.0
click at [467, 125] on div "OGF317395793 Find Find & Ship Go!" at bounding box center [468, 116] width 231 height 22
click at [1151, 26] on link "Evolution Fulfillment 1488 / CA User" at bounding box center [1121, 17] width 169 height 32
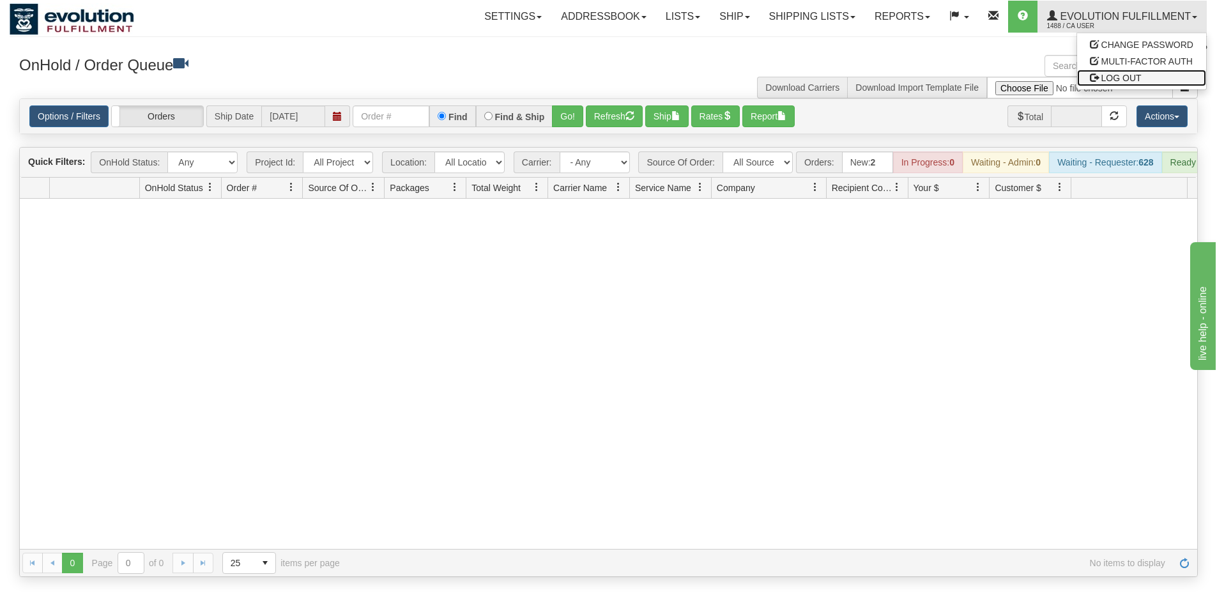
click at [1122, 79] on span "LOG OUT" at bounding box center [1121, 78] width 40 height 10
